Goal: Find specific fact: Find specific fact

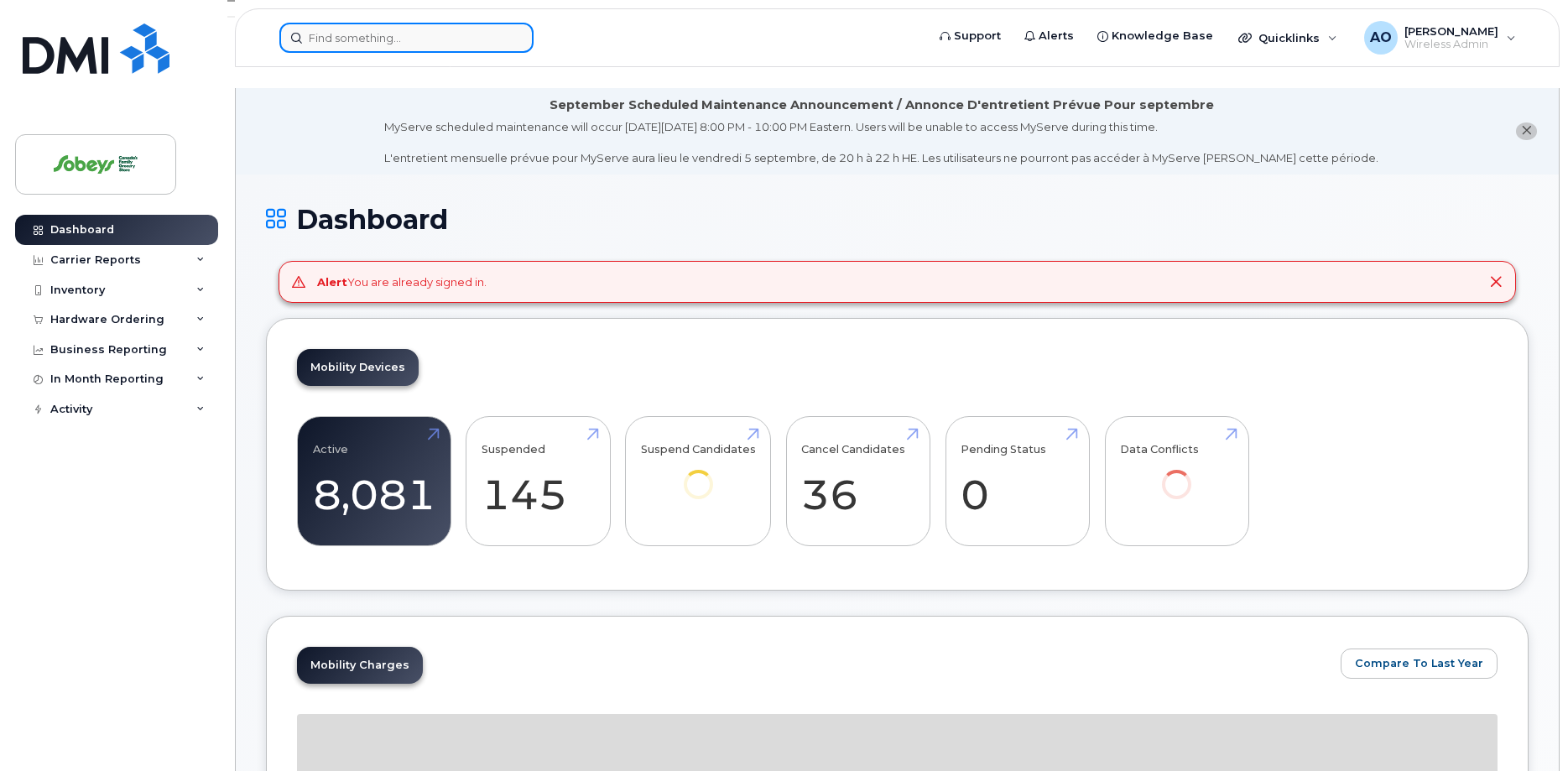
click at [329, 48] on input at bounding box center [407, 37] width 254 height 31
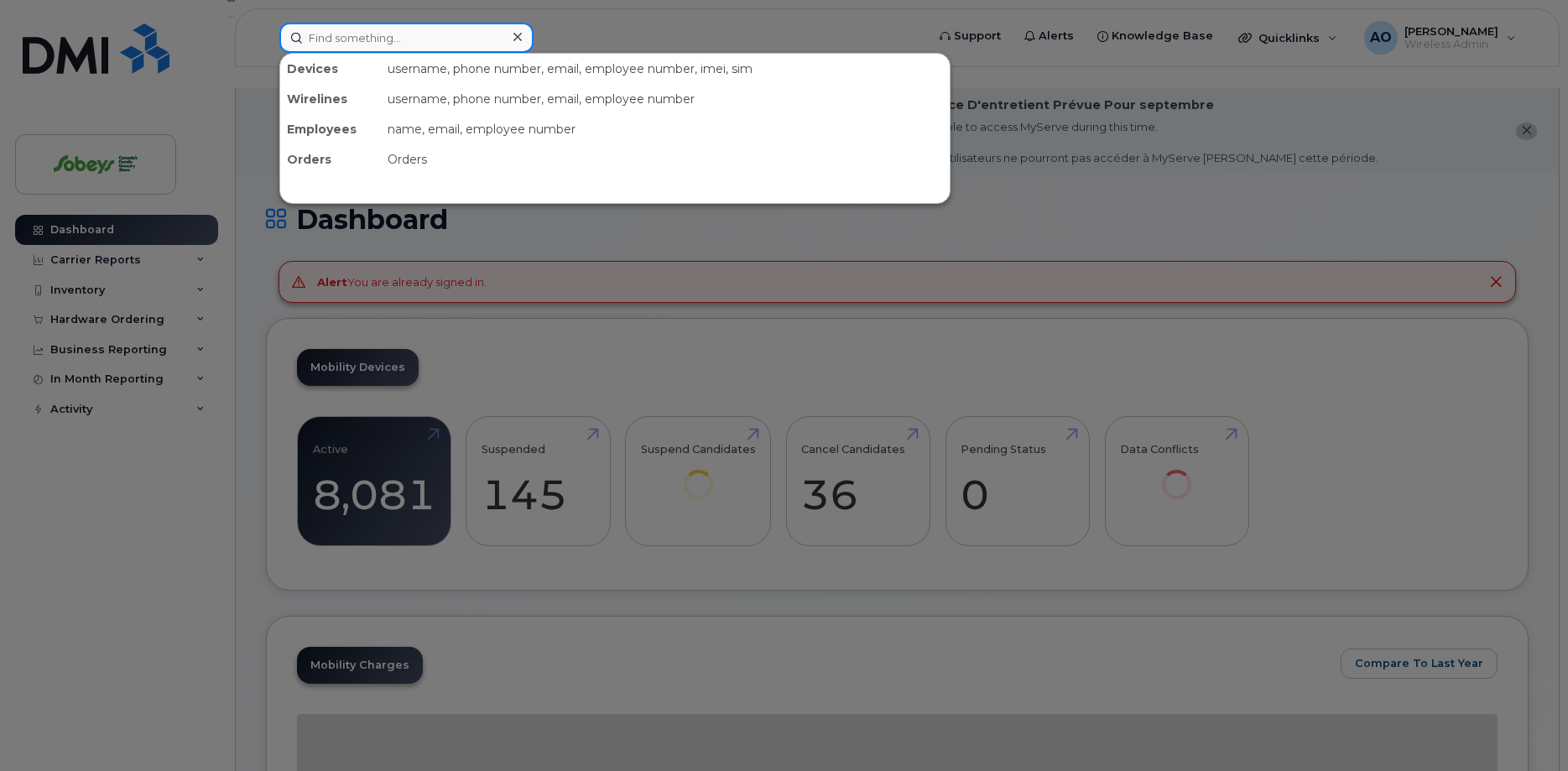
paste input "[PHONE_NUMBER]"
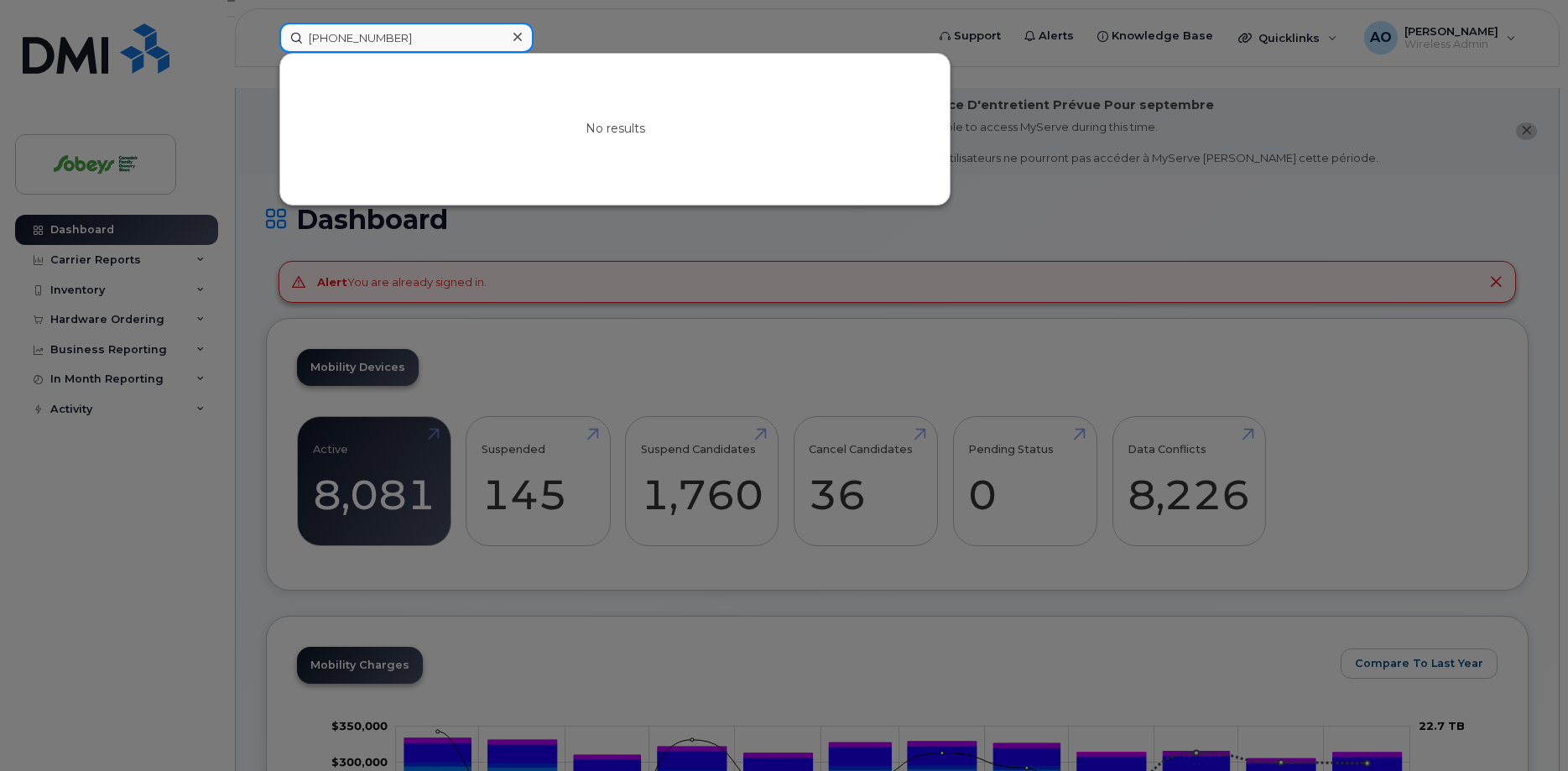
drag, startPoint x: 400, startPoint y: 43, endPoint x: 239, endPoint y: 16, distance: 163.2
click at [279, 22] on input "[PHONE_NUMBER]" at bounding box center [407, 37] width 254 height 31
click at [443, 30] on input "[PHONE_NUMBER]" at bounding box center [407, 37] width 254 height 31
click at [460, 36] on input "[PHONE_NUMBER]" at bounding box center [407, 37] width 254 height 31
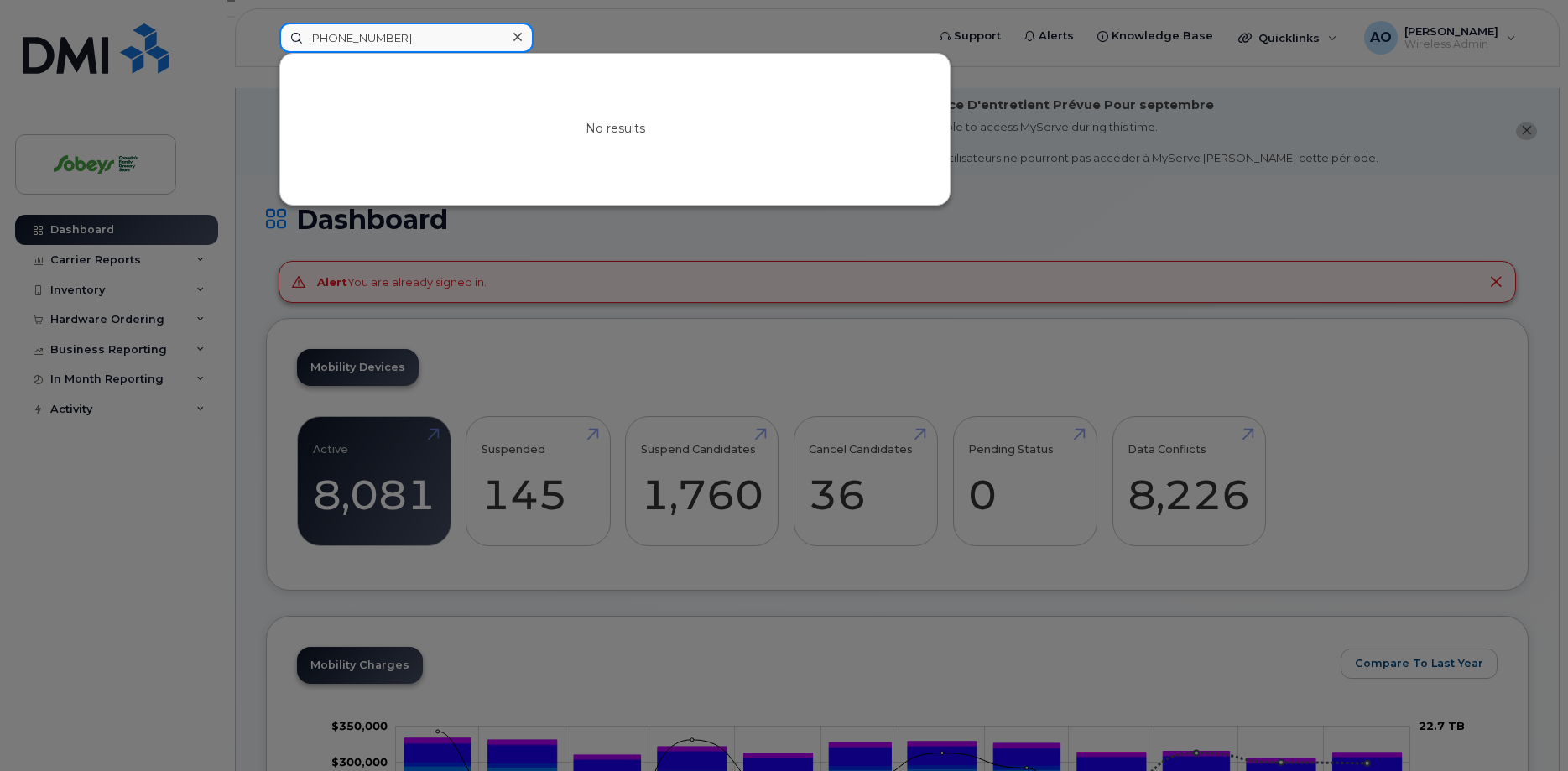
drag, startPoint x: 221, startPoint y: 18, endPoint x: 207, endPoint y: 13, distance: 14.9
click at [279, 22] on input "[PHONE_NUMBER]" at bounding box center [407, 37] width 254 height 31
click at [382, 25] on input "[PHONE_NUMBER]" at bounding box center [407, 37] width 254 height 31
click at [406, 41] on input "[PHONE_NUMBER]" at bounding box center [407, 37] width 254 height 31
click at [427, 40] on input "[PHONE_NUMBER]" at bounding box center [407, 37] width 254 height 31
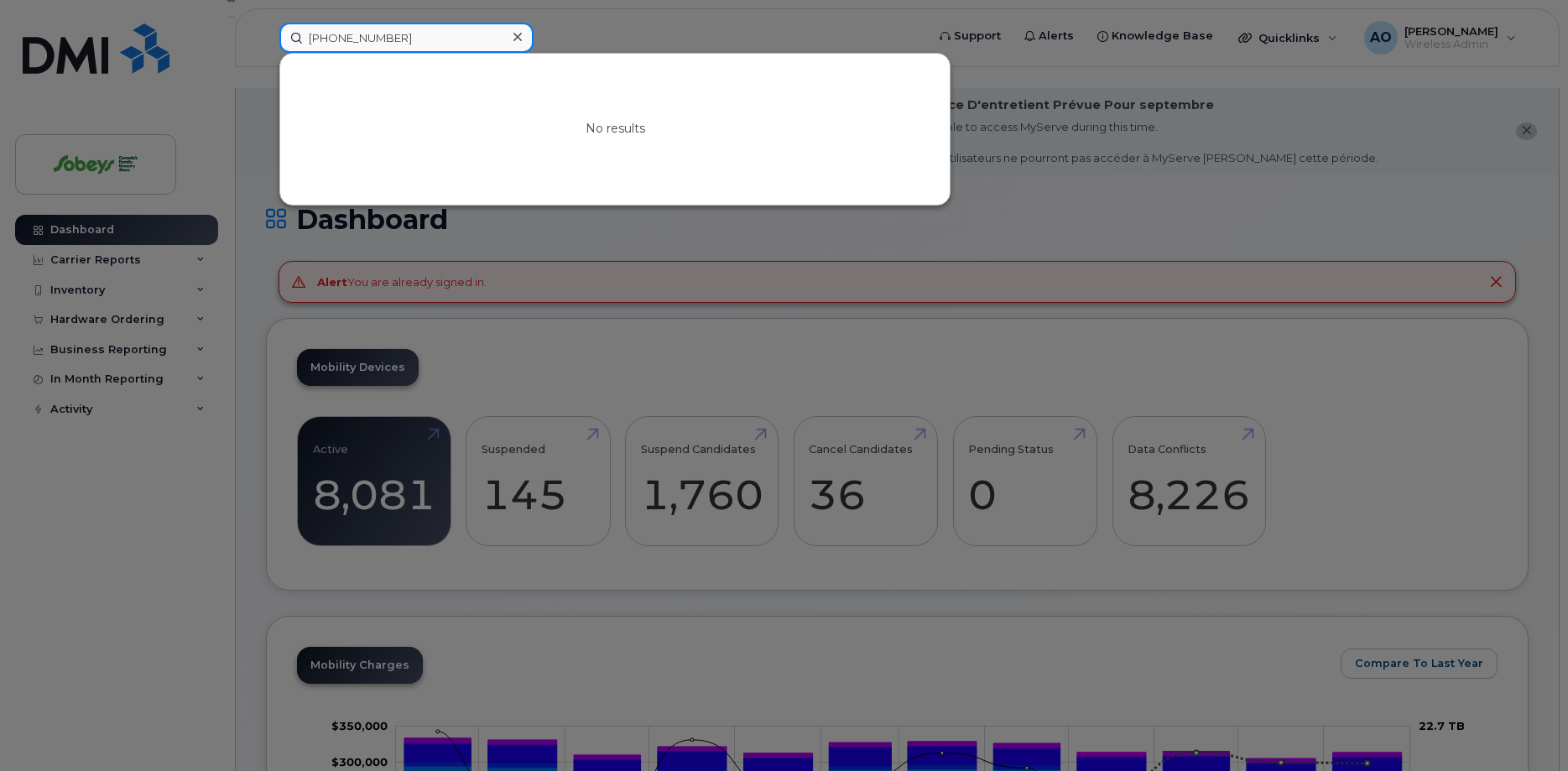
drag, startPoint x: 423, startPoint y: 39, endPoint x: 151, endPoint y: 8, distance: 273.8
click at [279, 22] on input "[PHONE_NUMBER]" at bounding box center [407, 37] width 254 height 31
type input "7924"
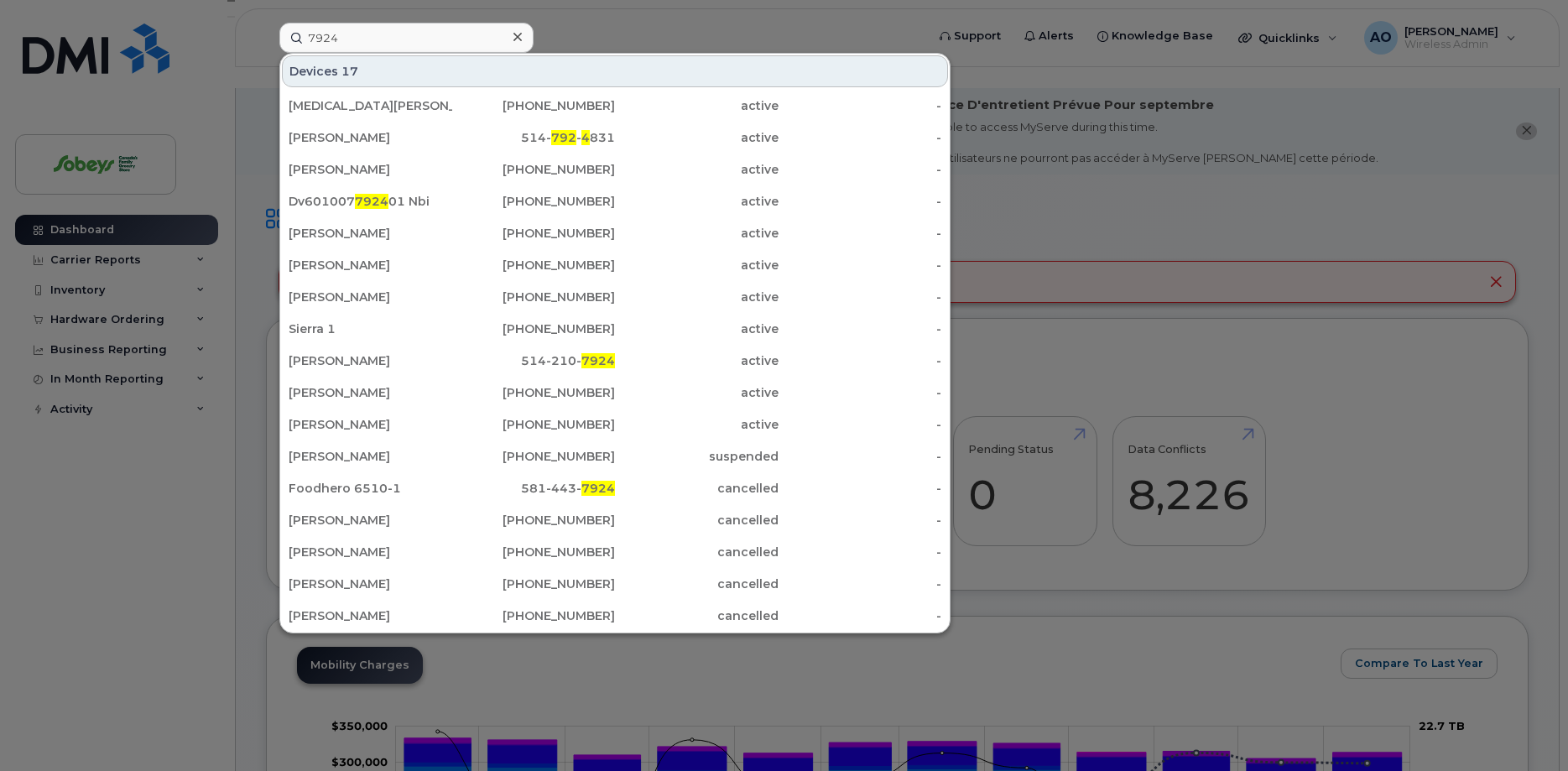
click at [520, 39] on div at bounding box center [517, 37] width 24 height 24
